Goal: Information Seeking & Learning: Learn about a topic

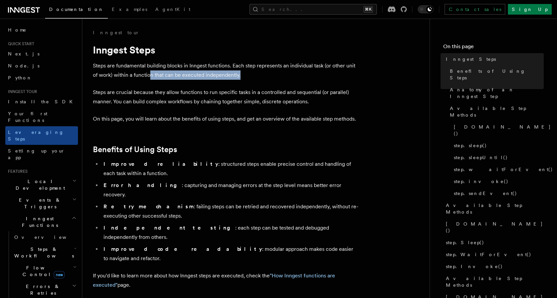
drag, startPoint x: 149, startPoint y: 74, endPoint x: 251, endPoint y: 89, distance: 103.6
click at [243, 79] on p "Steps are fundamental building blocks in Inngest functions. Each step represent…" at bounding box center [225, 70] width 265 height 19
click at [252, 90] on p "Steps are crucial because they allow functions to run specific tasks in a contr…" at bounding box center [225, 97] width 265 height 19
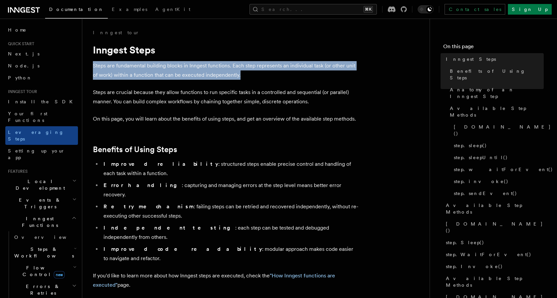
drag, startPoint x: 245, startPoint y: 77, endPoint x: 156, endPoint y: 83, distance: 89.1
click at [105, 61] on p "Steps are fundamental building blocks in Inngest functions. Each step represent…" at bounding box center [225, 70] width 265 height 19
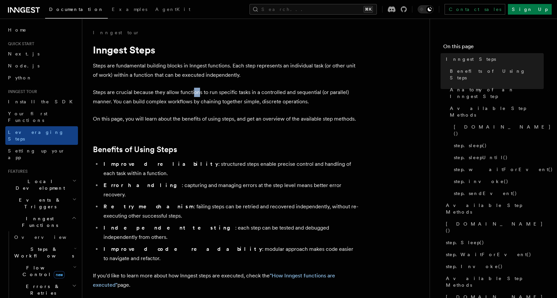
click at [198, 93] on p "Steps are crucial because they allow functions to run specific tasks in a contr…" at bounding box center [225, 97] width 265 height 19
drag, startPoint x: 119, startPoint y: 102, endPoint x: 169, endPoint y: 106, distance: 49.9
click at [168, 105] on p "Steps are crucial because they allow functions to run specific tasks in a contr…" at bounding box center [225, 97] width 265 height 19
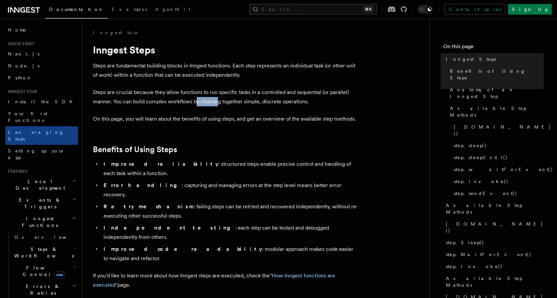
drag, startPoint x: 195, startPoint y: 101, endPoint x: 240, endPoint y: 109, distance: 45.6
click at [217, 102] on p "Steps are crucial because they allow functions to run specific tasks in a contr…" at bounding box center [225, 97] width 265 height 19
drag, startPoint x: 275, startPoint y: 113, endPoint x: 268, endPoint y: 111, distance: 7.0
drag, startPoint x: 306, startPoint y: 104, endPoint x: 333, endPoint y: 112, distance: 29.1
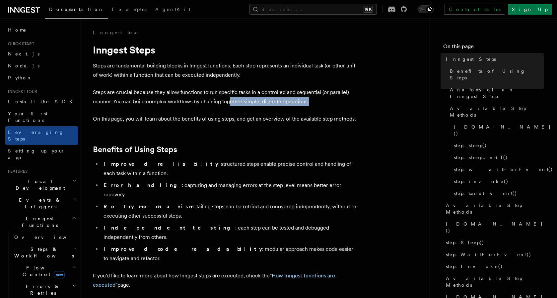
click at [326, 103] on p "Steps are crucial because they allow functions to run specific tasks in a contr…" at bounding box center [225, 97] width 265 height 19
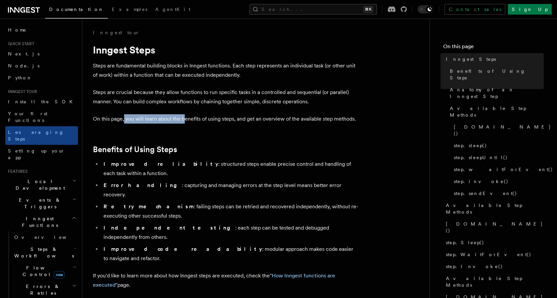
drag, startPoint x: 124, startPoint y: 123, endPoint x: 208, endPoint y: 131, distance: 84.3
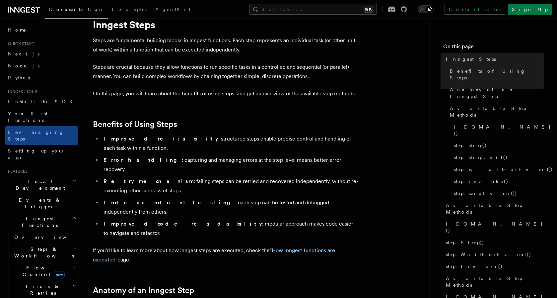
scroll to position [26, 0]
drag, startPoint x: 190, startPoint y: 164, endPoint x: 230, endPoint y: 170, distance: 39.9
click at [225, 176] on li "Retry mechanism : failing steps can be retried and recovered independently, wit…" at bounding box center [230, 185] width 257 height 19
click at [230, 176] on li "Retry mechanism : failing steps can be retried and recovered independently, wit…" at bounding box center [230, 185] width 257 height 19
drag, startPoint x: 250, startPoint y: 161, endPoint x: 294, endPoint y: 164, distance: 43.9
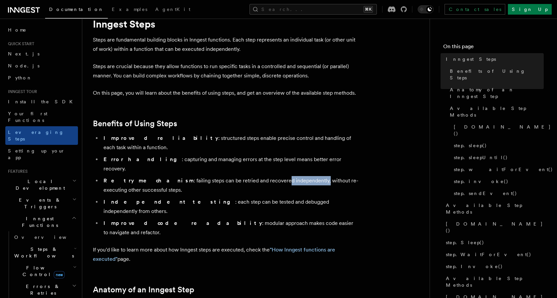
click at [287, 176] on li "Retry mechanism : failing steps can be retried and recovered independently, wit…" at bounding box center [230, 185] width 257 height 19
click at [300, 176] on li "Retry mechanism : failing steps can be retried and recovered independently, wit…" at bounding box center [230, 185] width 257 height 19
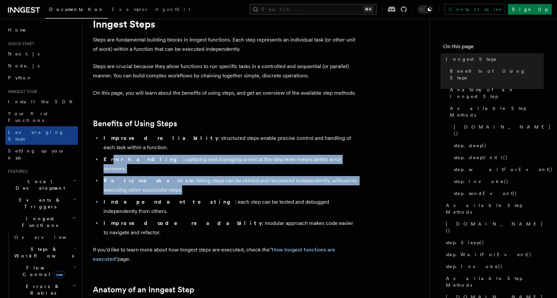
drag, startPoint x: 156, startPoint y: 173, endPoint x: 116, endPoint y: 158, distance: 43.1
click at [108, 151] on ul "Improved reliability : structured steps enable precise control and handling of …" at bounding box center [225, 185] width 265 height 104
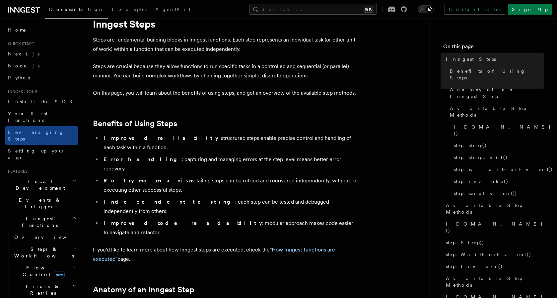
click at [151, 176] on li "Retry mechanism : failing steps can be retried and recovered independently, wit…" at bounding box center [230, 185] width 257 height 19
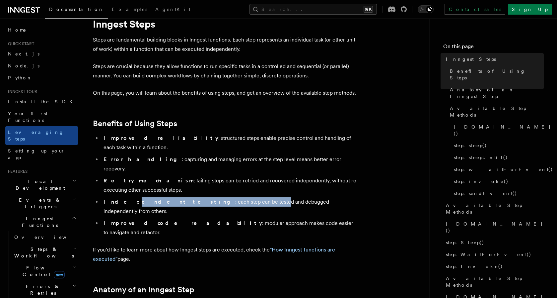
drag, startPoint x: 163, startPoint y: 185, endPoint x: 208, endPoint y: 185, distance: 45.8
click at [207, 197] on li "Independent testing : each step can be tested and debugged independently from o…" at bounding box center [230, 206] width 257 height 19
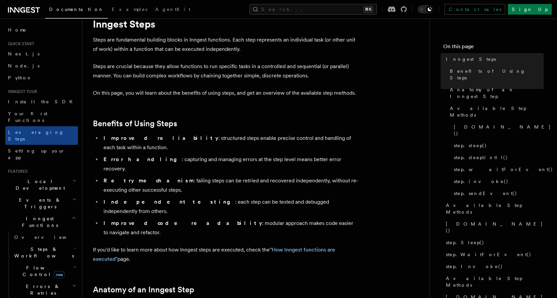
click at [215, 218] on li "Improved code readability : modular approach makes code easier to navigate and …" at bounding box center [230, 227] width 257 height 19
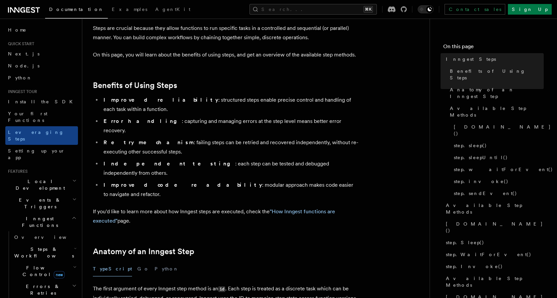
scroll to position [154, 0]
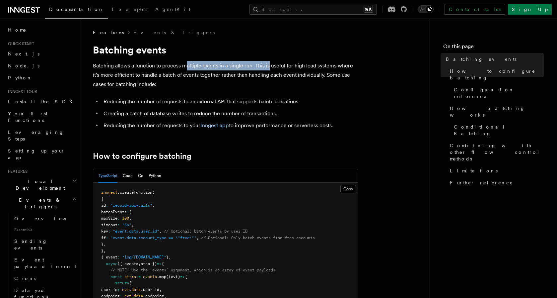
drag, startPoint x: 207, startPoint y: 69, endPoint x: 269, endPoint y: 69, distance: 61.4
click at [268, 67] on p "Batching allows a function to process multiple events in a single run. This is …" at bounding box center [225, 75] width 265 height 28
click at [274, 75] on p "Batching allows a function to process multiple events in a single run. This is …" at bounding box center [225, 75] width 265 height 28
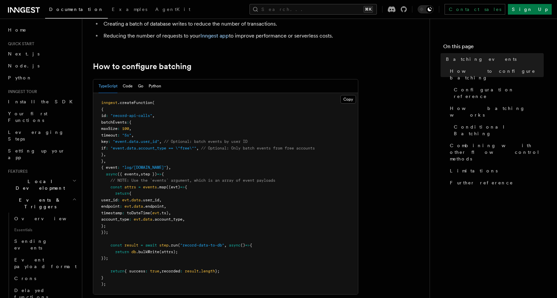
scroll to position [90, 0]
click at [353, 98] on button "Copy Copied" at bounding box center [348, 98] width 16 height 9
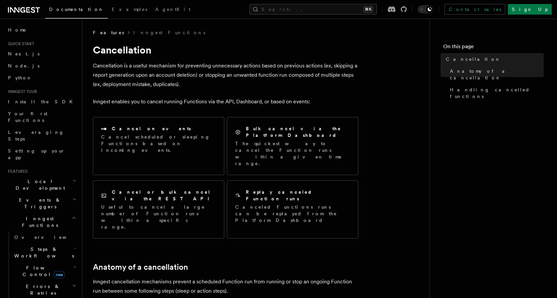
click at [211, 85] on p "Cancellation is a useful mechanism for preventing unnecessary actions based on …" at bounding box center [225, 75] width 265 height 28
drag, startPoint x: 142, startPoint y: 86, endPoint x: 180, endPoint y: 89, distance: 38.2
click at [178, 86] on p "Cancellation is a useful mechanism for preventing unnecessary actions based on …" at bounding box center [225, 75] width 265 height 28
drag, startPoint x: 185, startPoint y: 100, endPoint x: 243, endPoint y: 101, distance: 57.8
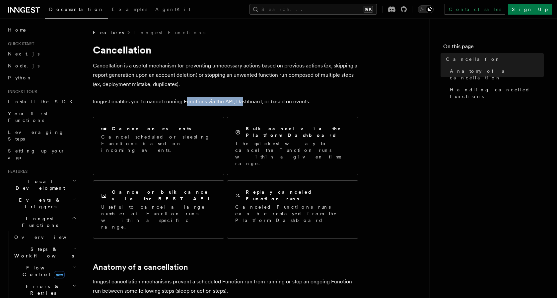
click at [243, 101] on p "Inngest enables you to cancel running Functions via the API, Dashboard, or base…" at bounding box center [225, 101] width 265 height 9
drag, startPoint x: 286, startPoint y: 103, endPoint x: 339, endPoint y: 104, distance: 52.8
click at [337, 101] on p "Inngest enables you to cancel running Functions via the API, Dashboard, or base…" at bounding box center [225, 101] width 265 height 9
click at [339, 106] on p "Inngest enables you to cancel running Functions via the API, Dashboard, or base…" at bounding box center [225, 101] width 265 height 9
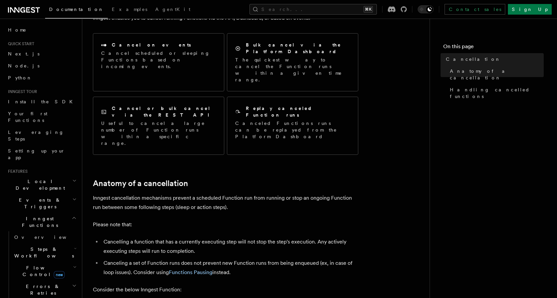
drag, startPoint x: 263, startPoint y: 181, endPoint x: 267, endPoint y: 178, distance: 5.7
click at [263, 220] on p "Please note that:" at bounding box center [225, 224] width 265 height 9
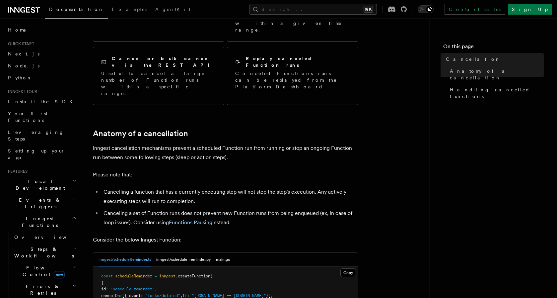
scroll to position [142, 0]
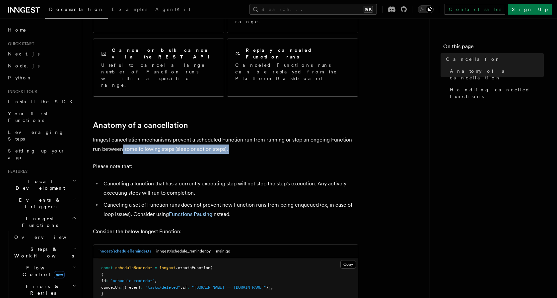
drag, startPoint x: 114, startPoint y: 110, endPoint x: 172, endPoint y: 114, distance: 58.2
click at [181, 162] on p "Please note that:" at bounding box center [225, 166] width 265 height 9
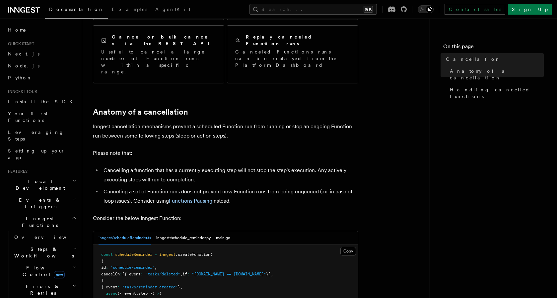
scroll to position [155, 0]
drag, startPoint x: 170, startPoint y: 130, endPoint x: 228, endPoint y: 132, distance: 58.1
click at [228, 165] on li "Cancelling a function that has a currently executing step will not stop the ste…" at bounding box center [230, 174] width 257 height 19
click at [236, 165] on li "Cancelling a function that has a currently executing step will not stop the ste…" at bounding box center [230, 174] width 257 height 19
drag, startPoint x: 269, startPoint y: 131, endPoint x: 342, endPoint y: 130, distance: 73.3
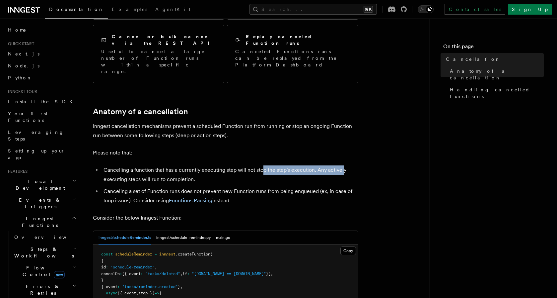
click at [342, 165] on li "Cancelling a function that has a currently executing step will not stop the ste…" at bounding box center [230, 174] width 257 height 19
click at [339, 165] on li "Cancelling a function that has a currently executing step will not stop the ste…" at bounding box center [230, 174] width 257 height 19
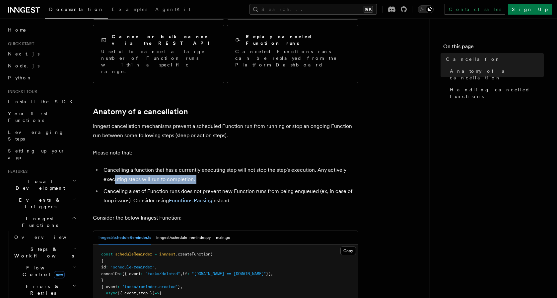
drag, startPoint x: 195, startPoint y: 145, endPoint x: 203, endPoint y: 145, distance: 7.6
click at [203, 165] on ul "Cancelling a function that has a currently executing step will not stop the ste…" at bounding box center [225, 185] width 265 height 40
click at [206, 186] on li "Canceling a set of Function runs does not prevent new Function runs from being …" at bounding box center [230, 195] width 257 height 19
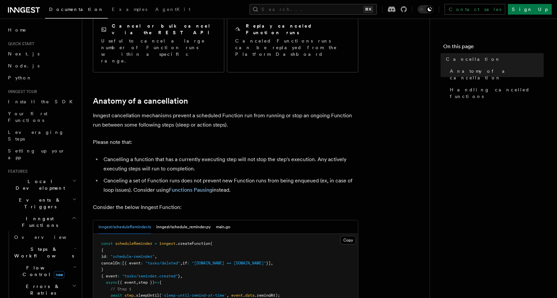
scroll to position [167, 0]
drag, startPoint x: 165, startPoint y: 142, endPoint x: 260, endPoint y: 145, distance: 95.3
click at [256, 175] on li "Canceling a set of Function runs does not prevent new Function runs from being …" at bounding box center [230, 184] width 257 height 19
click at [263, 175] on li "Canceling a set of Function runs does not prevent new Function runs from being …" at bounding box center [230, 184] width 257 height 19
drag, startPoint x: 133, startPoint y: 149, endPoint x: 170, endPoint y: 152, distance: 36.9
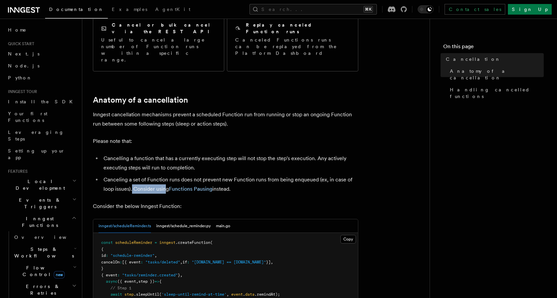
click at [167, 175] on li "Canceling a set of Function runs does not prevent new Function runs from being …" at bounding box center [230, 184] width 257 height 19
click at [171, 155] on article "Features Inngest Functions Cancellation Cancellation is a useful mechanism for …" at bounding box center [256, 281] width 326 height 838
click at [250, 175] on li "Canceling a set of Function runs does not prevent new Function runs from being …" at bounding box center [230, 184] width 257 height 19
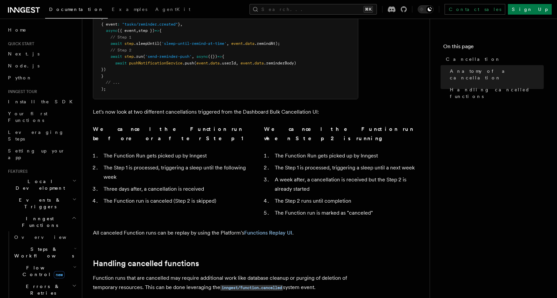
scroll to position [407, 0]
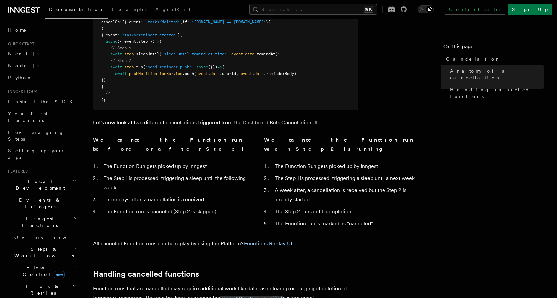
click at [336, 234] on article "Features Inngest Functions Cancellation Cancellation is a useful mechanism for …" at bounding box center [256, 41] width 326 height 838
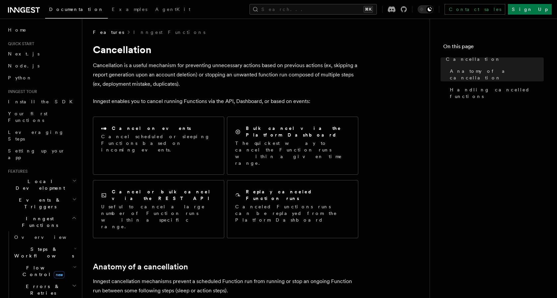
scroll to position [0, 0]
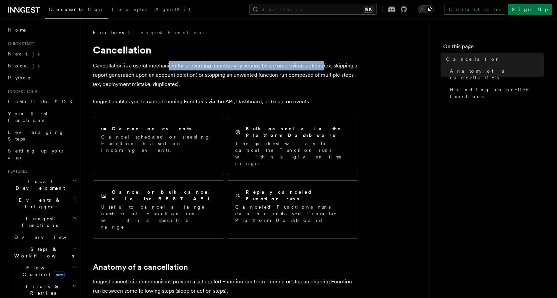
drag, startPoint x: 199, startPoint y: 68, endPoint x: 322, endPoint y: 68, distance: 123.1
click at [322, 68] on p "Cancellation is a useful mechanism for preventing unnecessary actions based on …" at bounding box center [225, 75] width 265 height 28
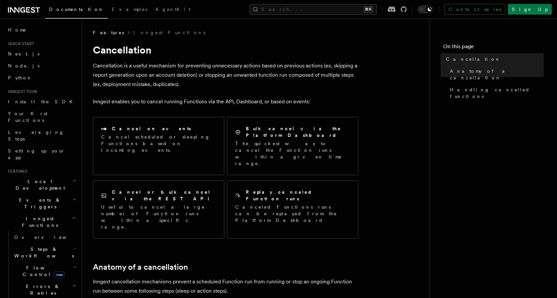
click at [147, 81] on p "Cancellation is a useful mechanism for preventing unnecessary actions based on …" at bounding box center [225, 75] width 265 height 28
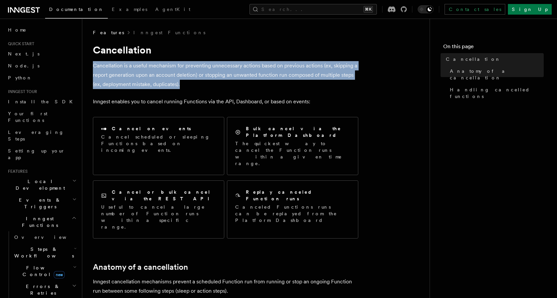
drag, startPoint x: 188, startPoint y: 85, endPoint x: 88, endPoint y: 67, distance: 102.1
copy p "Cancellation is a useful mechanism for preventing unnecessary actions based on …"
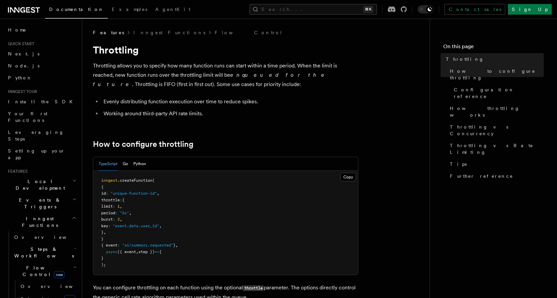
drag, startPoint x: 94, startPoint y: 66, endPoint x: 181, endPoint y: 86, distance: 89.5
click at [186, 87] on p "Throttling allows you to specify how many function runs can start within a time…" at bounding box center [225, 75] width 265 height 28
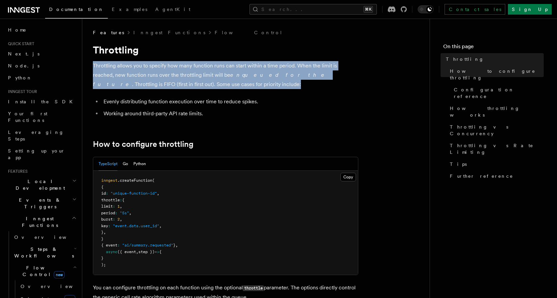
drag, startPoint x: 179, startPoint y: 86, endPoint x: 93, endPoint y: 69, distance: 88.2
click at [93, 69] on p "Throttling allows you to specify how many function runs can start within a time…" at bounding box center [225, 75] width 265 height 28
copy p "Throttling allows you to specify how many function runs can start within a time…"
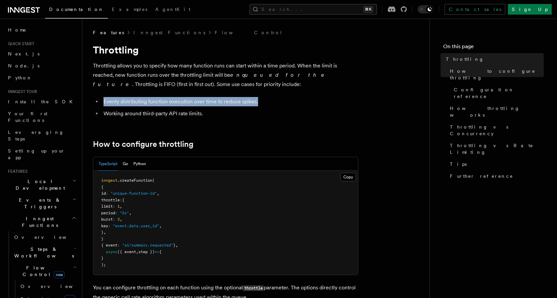
drag, startPoint x: 264, startPoint y: 103, endPoint x: 105, endPoint y: 102, distance: 159.3
click at [105, 102] on li "Evenly distributing function execution over time to reduce spikes." at bounding box center [230, 101] width 257 height 9
copy li "Evenly distributing function execution over time to reduce spikes."
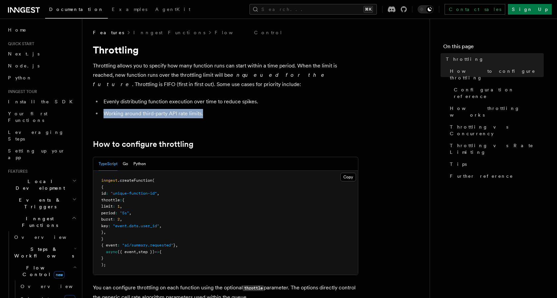
drag, startPoint x: 208, startPoint y: 114, endPoint x: 105, endPoint y: 113, distance: 102.5
click at [105, 113] on li "Working around third-party API rate limits." at bounding box center [230, 113] width 257 height 9
copy li "Working around third-party API rate limits."
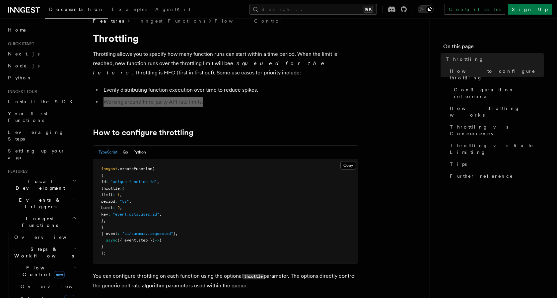
scroll to position [12, 0]
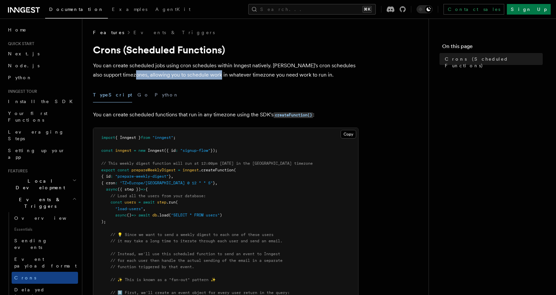
drag, startPoint x: 139, startPoint y: 77, endPoint x: 224, endPoint y: 75, distance: 84.9
click at [224, 75] on p "You can create scheduled jobs using cron schedules within Inngest natively. [PE…" at bounding box center [225, 70] width 265 height 19
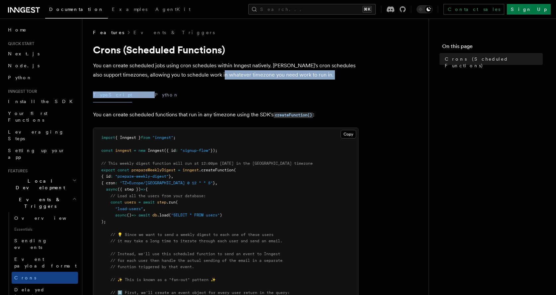
drag, startPoint x: 229, startPoint y: 75, endPoint x: 346, endPoint y: 83, distance: 116.7
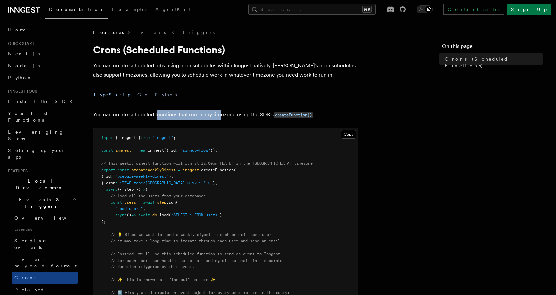
drag, startPoint x: 187, startPoint y: 116, endPoint x: 226, endPoint y: 122, distance: 39.3
click at [219, 113] on p "You can create scheduled functions that run in any timezone using the SDK's cre…" at bounding box center [225, 115] width 265 height 10
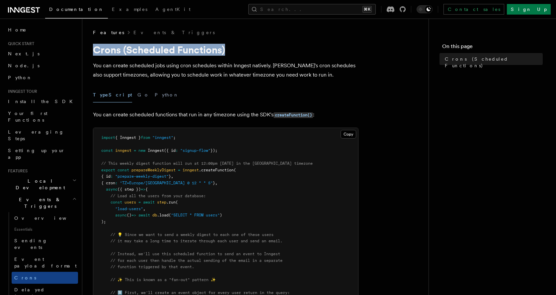
drag, startPoint x: 214, startPoint y: 49, endPoint x: 91, endPoint y: 55, distance: 122.5
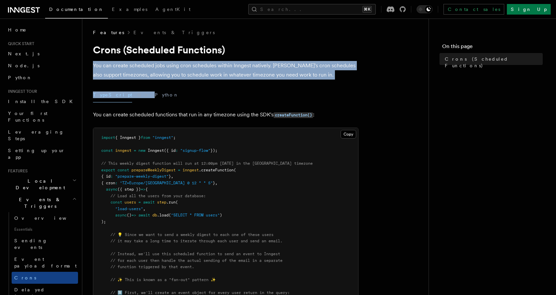
drag, startPoint x: 94, startPoint y: 67, endPoint x: 319, endPoint y: 82, distance: 226.4
copy article "You can create scheduled jobs using cron schedules within Inngest natively. Inn…"
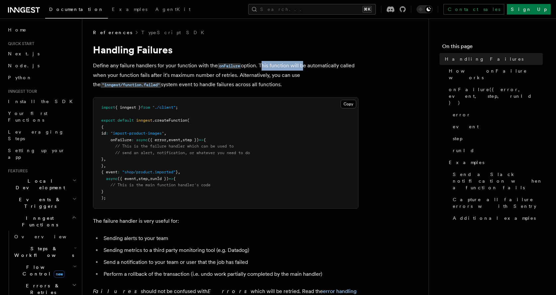
drag, startPoint x: 262, startPoint y: 66, endPoint x: 301, endPoint y: 67, distance: 39.2
click at [301, 67] on p "Define any failure handlers for your function with the onFailure option. This f…" at bounding box center [225, 75] width 265 height 29
click at [328, 76] on p "Define any failure handlers for your function with the onFailure option. This f…" at bounding box center [225, 75] width 265 height 29
drag, startPoint x: 162, startPoint y: 76, endPoint x: 230, endPoint y: 77, distance: 68.0
click at [230, 77] on p "Define any failure handlers for your function with the onFailure option. This f…" at bounding box center [225, 75] width 265 height 29
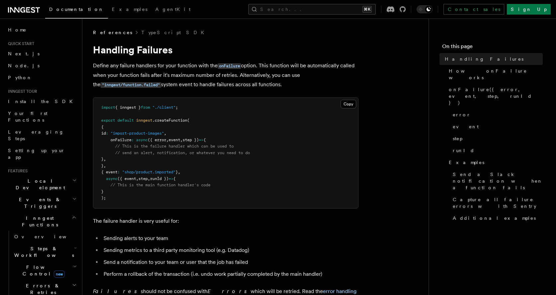
click at [240, 85] on p "Define any failure handlers for your function with the onFailure option. This f…" at bounding box center [225, 75] width 265 height 29
drag, startPoint x: 236, startPoint y: 75, endPoint x: 346, endPoint y: 72, distance: 110.2
click at [346, 72] on p "Define any failure handlers for your function with the onFailure option. This f…" at bounding box center [225, 75] width 265 height 29
click at [315, 83] on p "Define any failure handlers for your function with the onFailure option. This f…" at bounding box center [225, 75] width 265 height 29
click at [289, 86] on p "Define any failure handlers for your function with the onFailure option. This f…" at bounding box center [225, 75] width 265 height 29
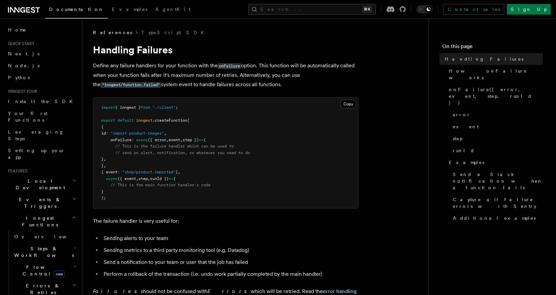
click at [312, 74] on p "Define any failure handlers for your function with the onFailure option. This f…" at bounding box center [225, 75] width 265 height 29
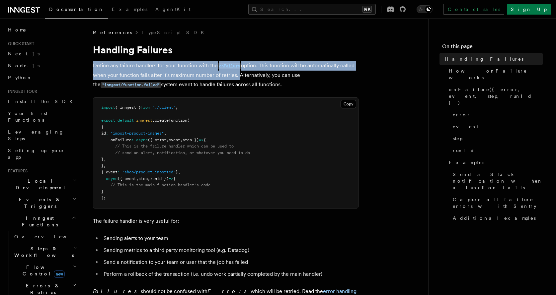
drag, startPoint x: 237, startPoint y: 76, endPoint x: 95, endPoint y: 64, distance: 142.5
click at [95, 64] on p "Define any failure handlers for your function with the onFailure option. This f…" at bounding box center [225, 75] width 265 height 29
copy p "Define any failure handlers for your function with the onFailure option. This f…"
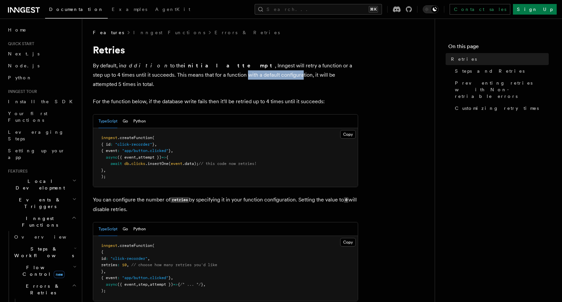
drag, startPoint x: 165, startPoint y: 76, endPoint x: 224, endPoint y: 80, distance: 58.9
click at [220, 78] on p "By default, in addition to the initial attempt , Inngest will retry a function …" at bounding box center [225, 75] width 265 height 28
drag, startPoint x: 231, startPoint y: 83, endPoint x: 235, endPoint y: 83, distance: 4.7
click at [314, 77] on p "By default, in addition to the initial attempt , Inngest will retry a function …" at bounding box center [225, 75] width 265 height 28
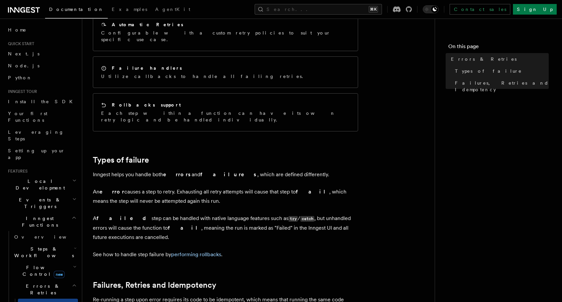
scroll to position [116, 0]
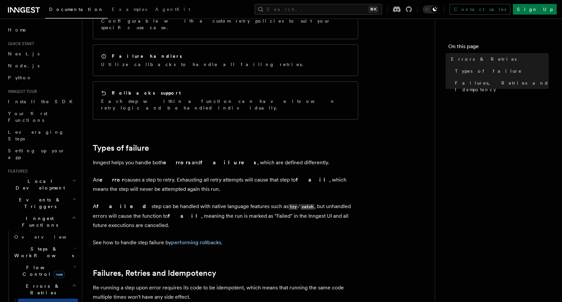
click at [277, 175] on p "An error causes a step to retry. Exhausting all retry attempts will cause that …" at bounding box center [225, 184] width 265 height 19
